Goal: Navigation & Orientation: Find specific page/section

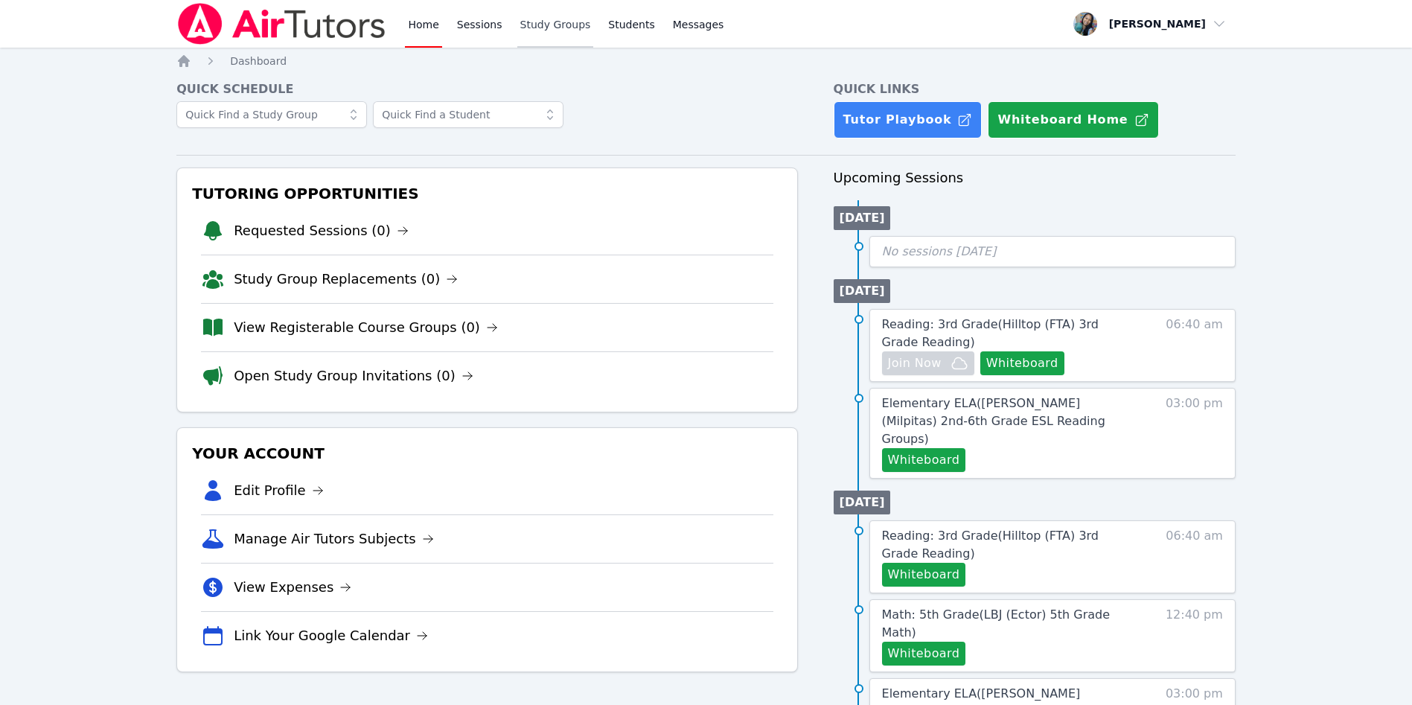
click at [545, 33] on link "Study Groups" at bounding box center [555, 24] width 77 height 48
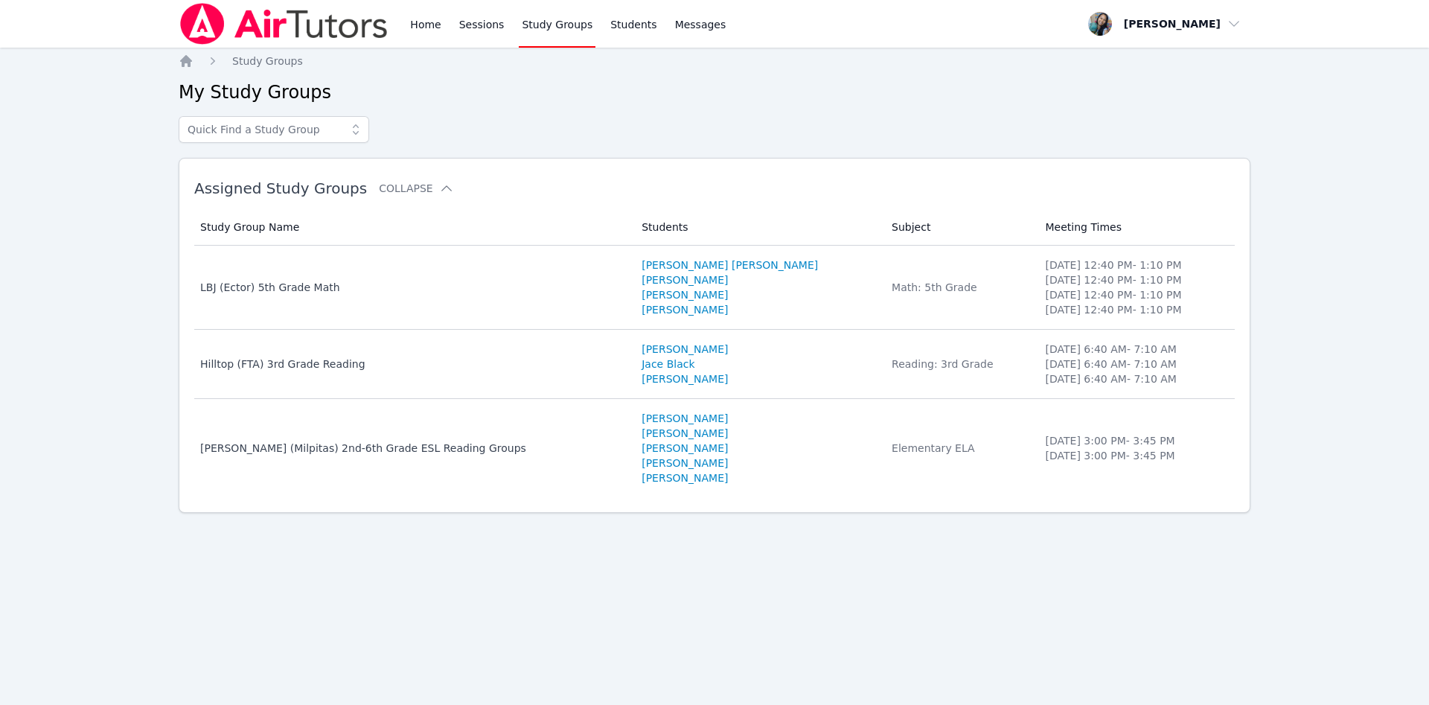
click at [690, 31] on span "Messages" at bounding box center [700, 24] width 51 height 15
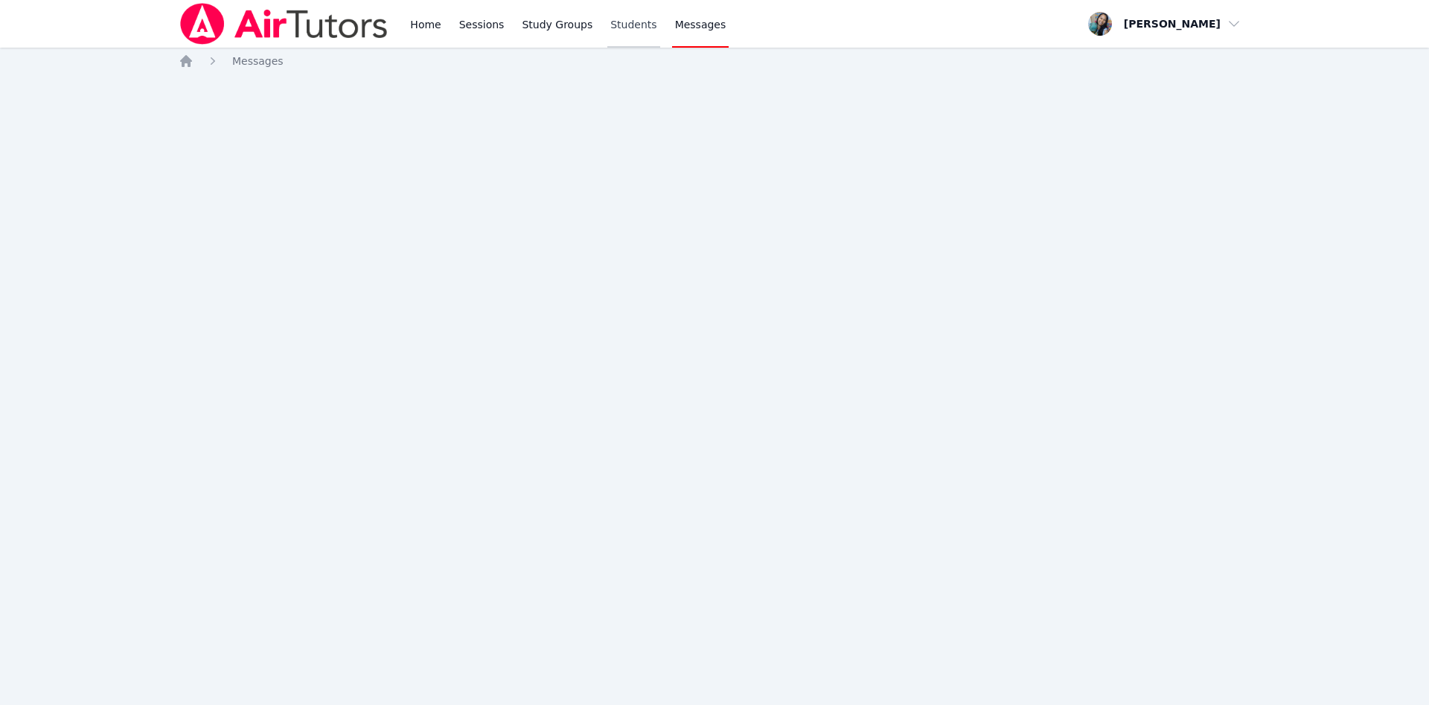
click at [626, 37] on link "Students" at bounding box center [633, 24] width 52 height 48
click at [623, 42] on link "Students" at bounding box center [633, 24] width 52 height 48
